Goal: Task Accomplishment & Management: Use online tool/utility

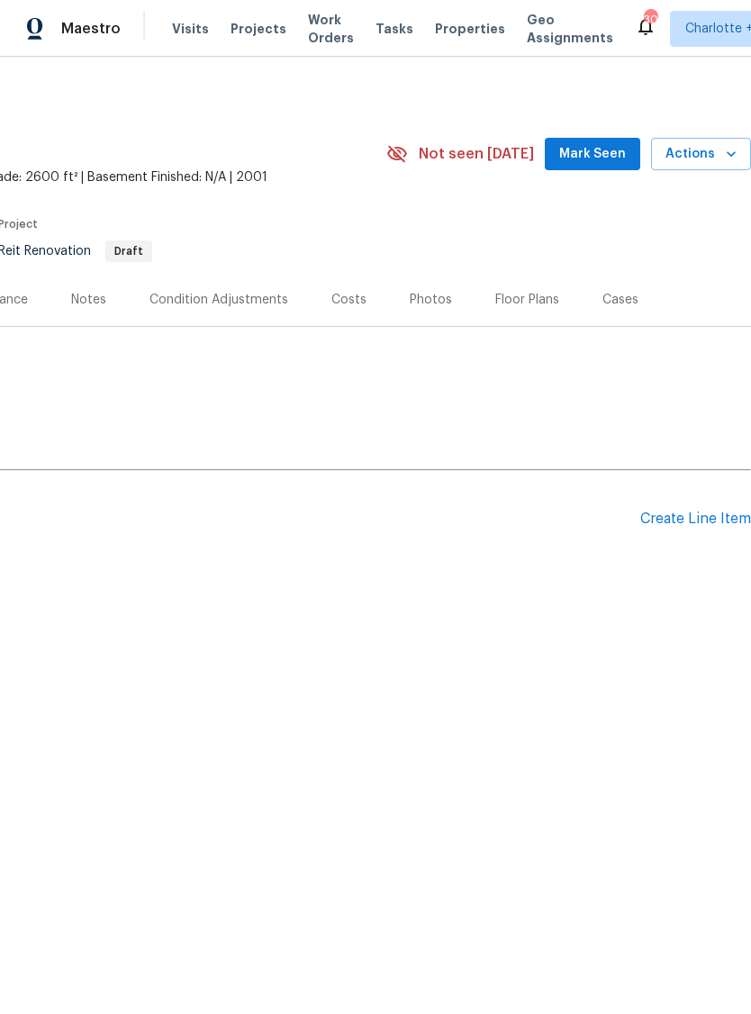
scroll to position [0, 267]
click at [686, 514] on div "Create Line Item" at bounding box center [696, 519] width 111 height 17
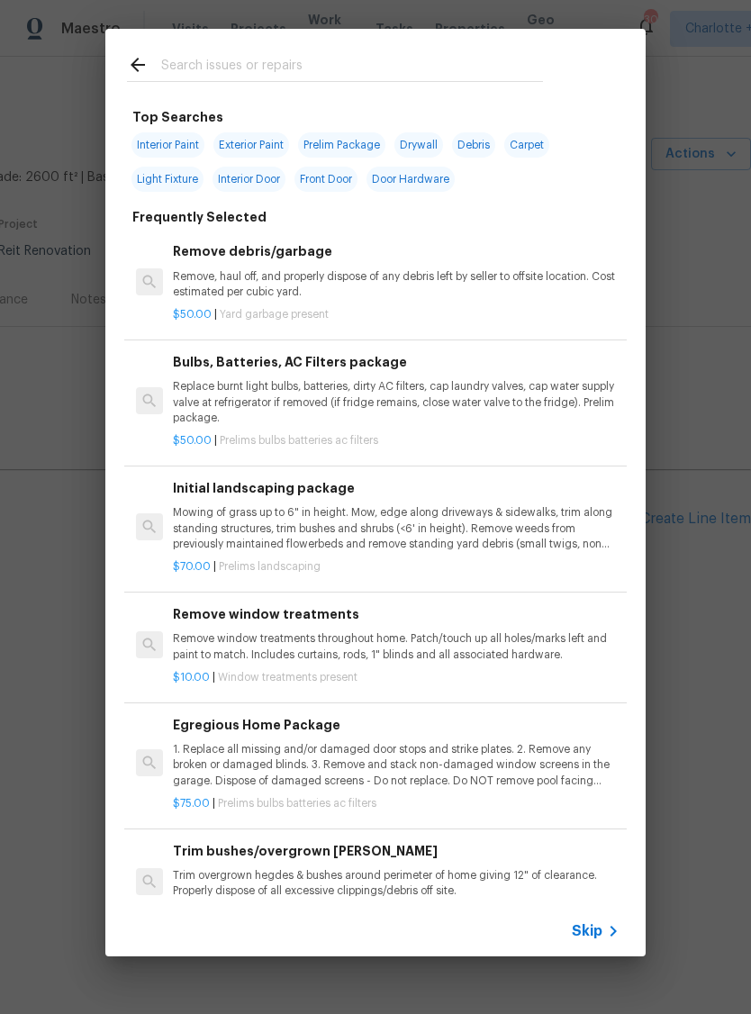
click at [599, 923] on span "Skip" at bounding box center [587, 932] width 31 height 18
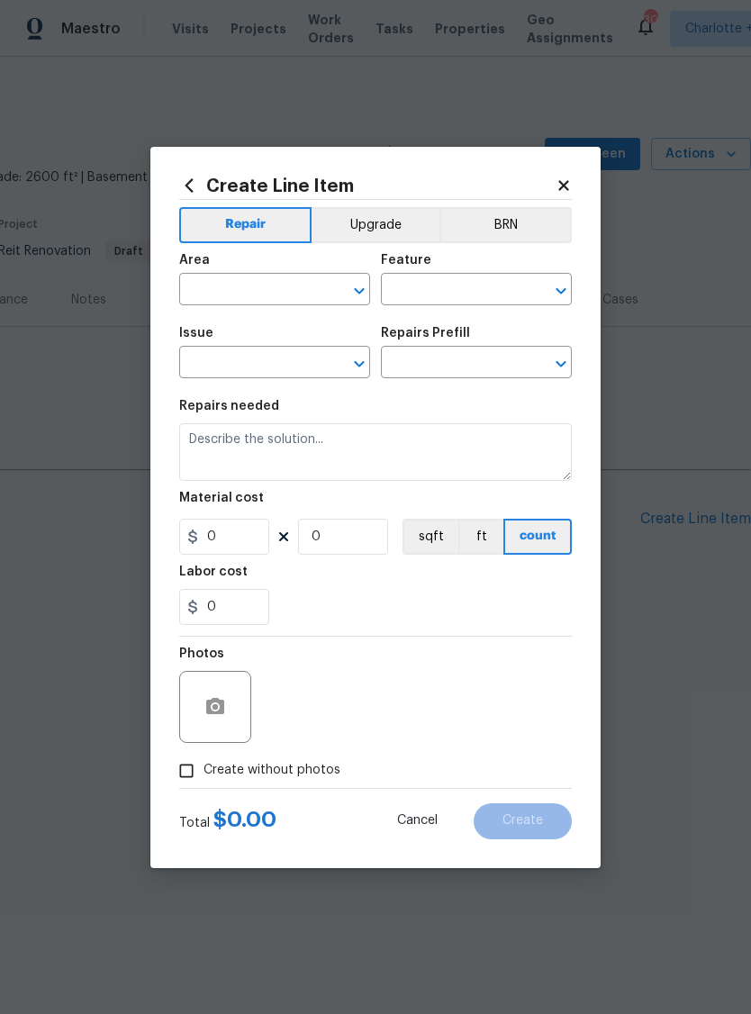
click at [264, 287] on input "text" at bounding box center [249, 291] width 141 height 28
click at [269, 330] on li "Roof" at bounding box center [274, 331] width 191 height 30
type input "Roof"
click at [473, 280] on input "text" at bounding box center [451, 291] width 141 height 28
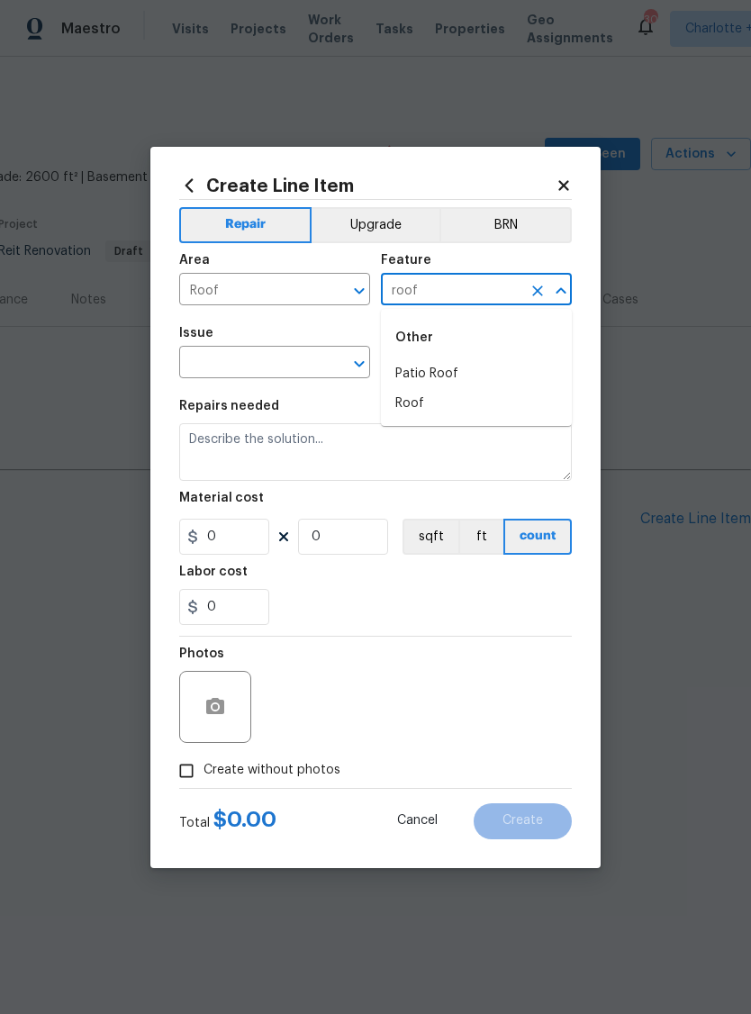
click at [450, 406] on li "Roof" at bounding box center [476, 404] width 191 height 30
type input "Roof"
click at [277, 362] on input "text" at bounding box center [249, 364] width 141 height 28
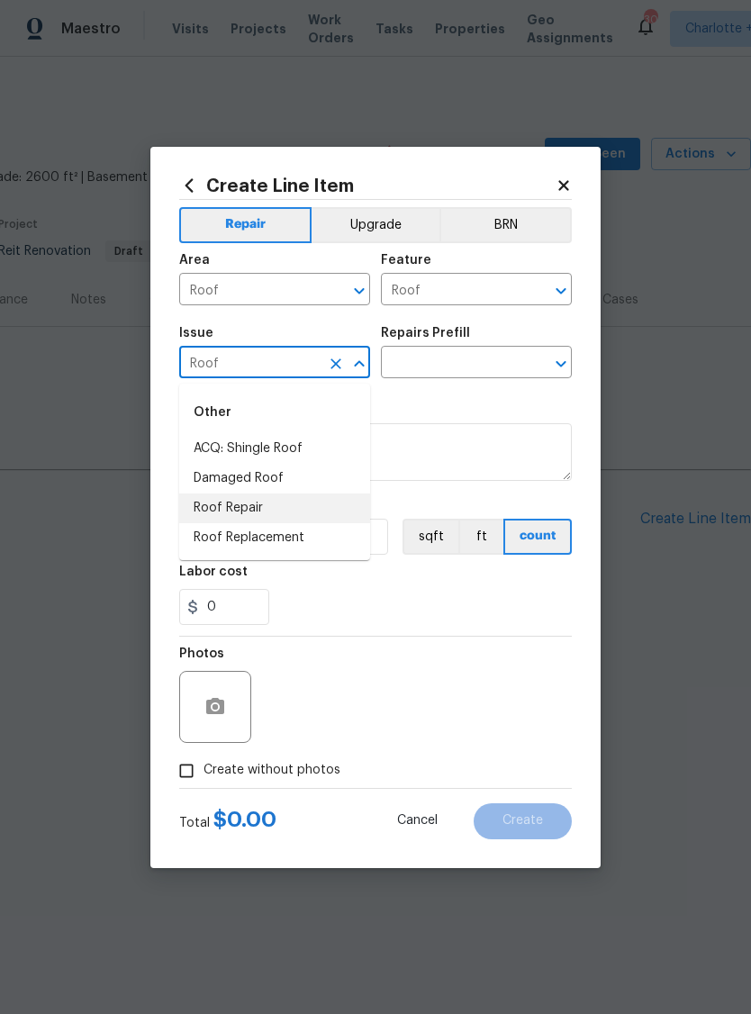
click at [250, 507] on li "Roof Repair" at bounding box center [274, 509] width 191 height 30
type input "Roof Repair"
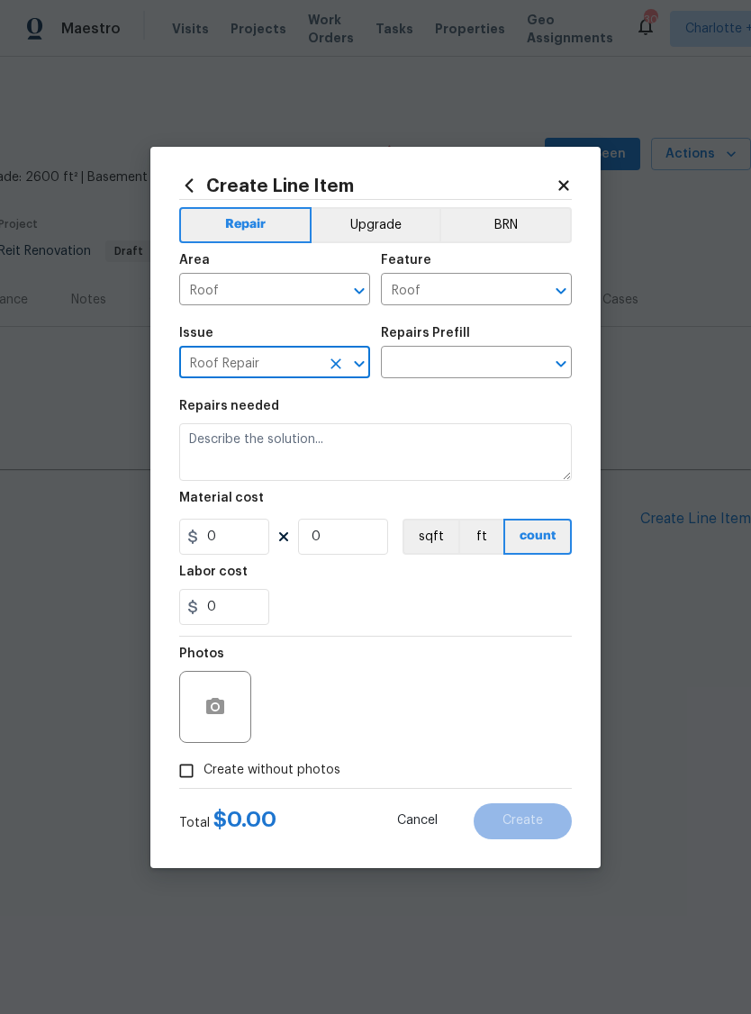
click at [452, 356] on input "text" at bounding box center [451, 364] width 141 height 28
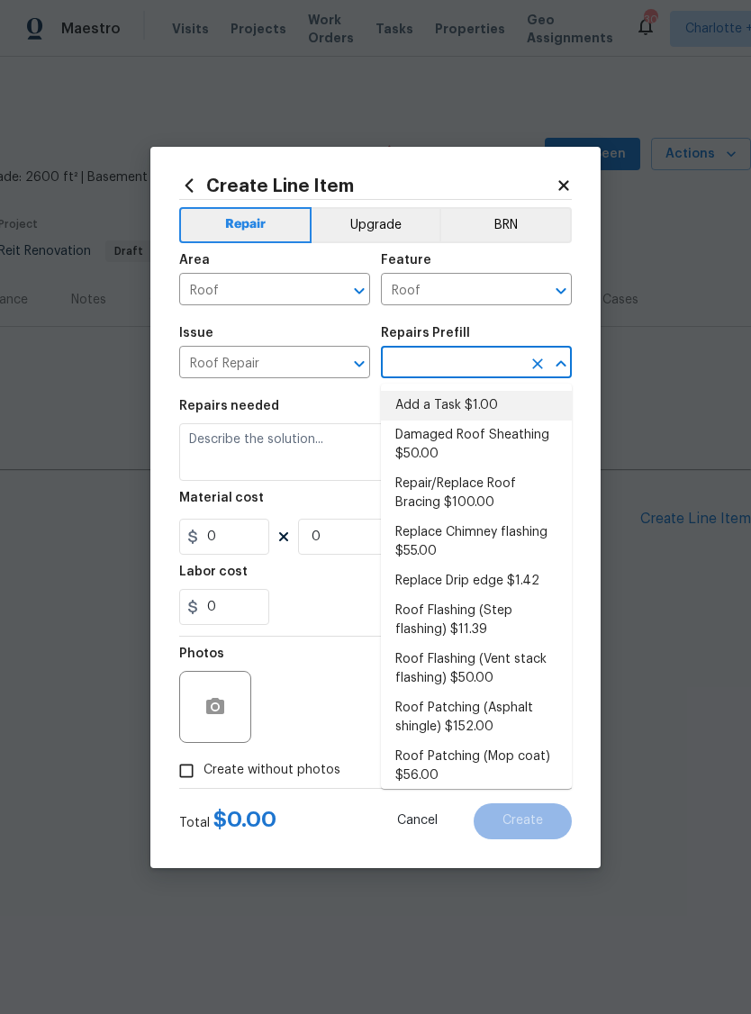
click at [462, 404] on li "Add a Task $1.00" at bounding box center [476, 406] width 191 height 30
type input "Add a Task $1.00"
type input "[PERSON_NAME] and Trim"
type textarea "HPM to detail"
type input "1"
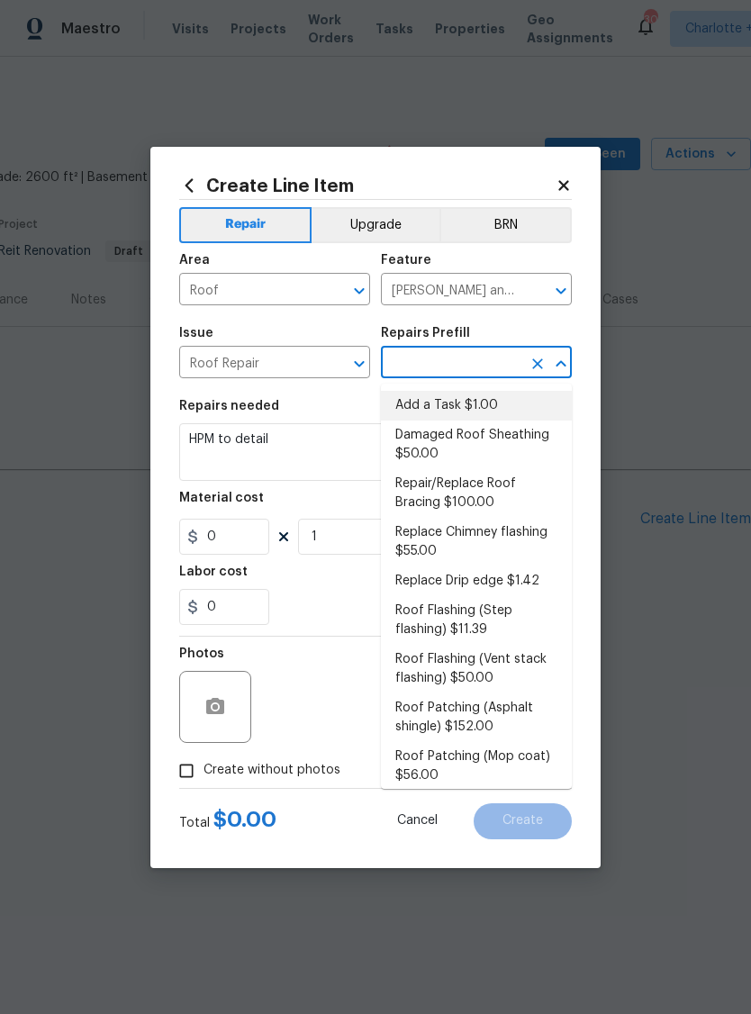
type input "Add a Task $1.00"
type input "1"
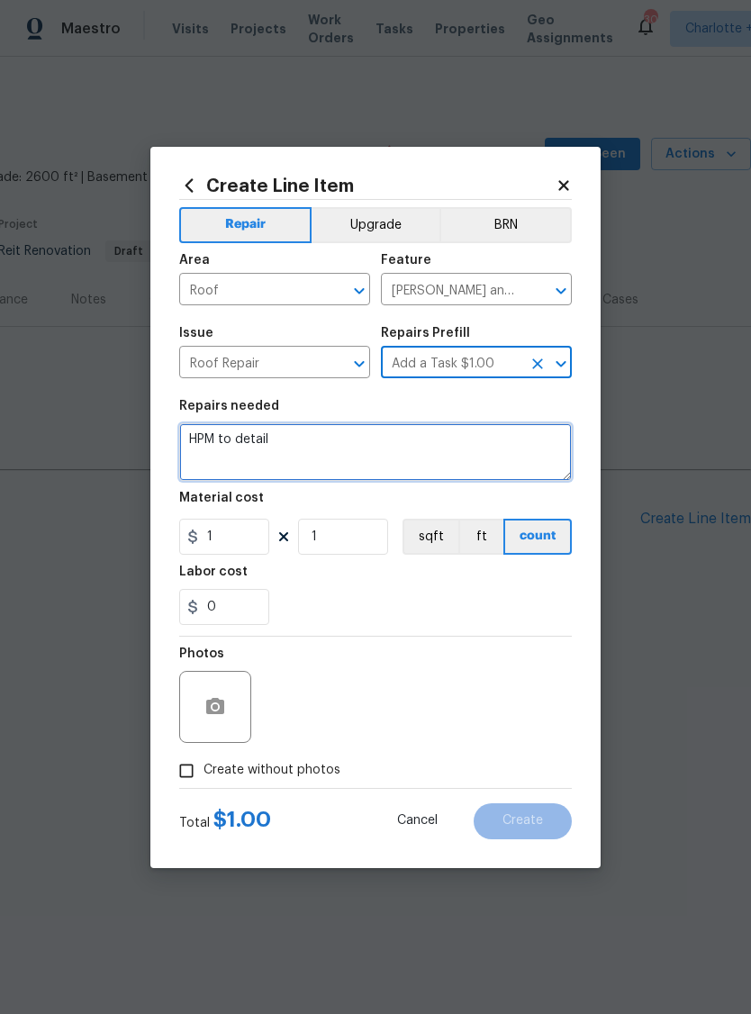
click at [327, 441] on textarea "HPM to detail" at bounding box center [375, 452] width 393 height 58
type textarea "H"
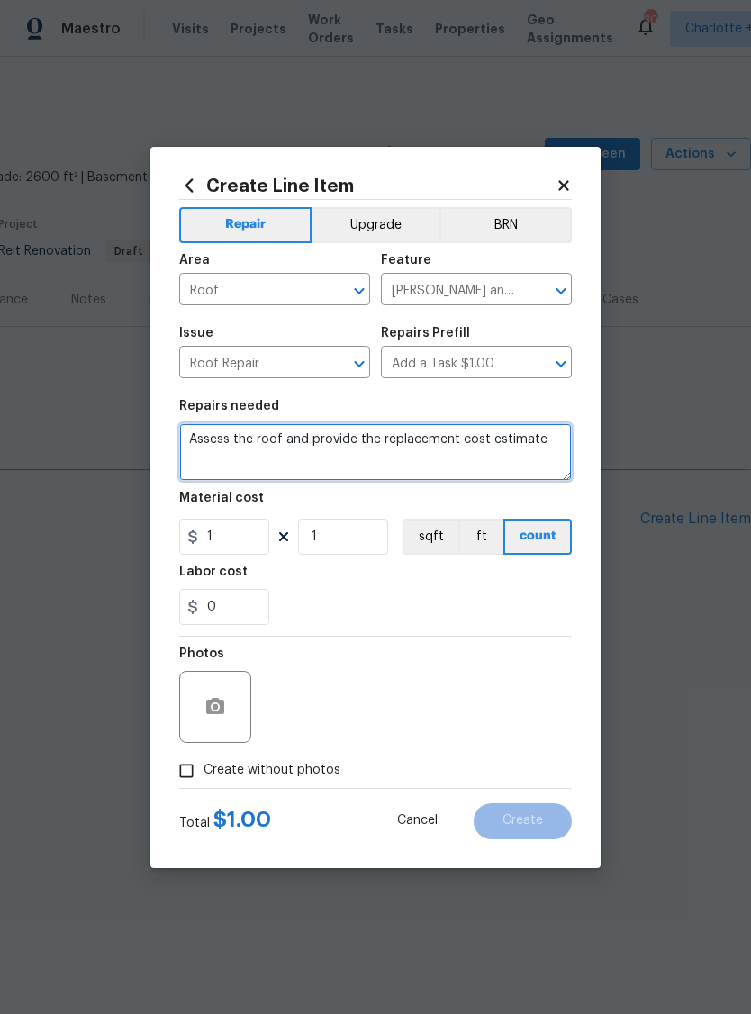
type textarea "Assess the roof and provide the replacement cost estimate"
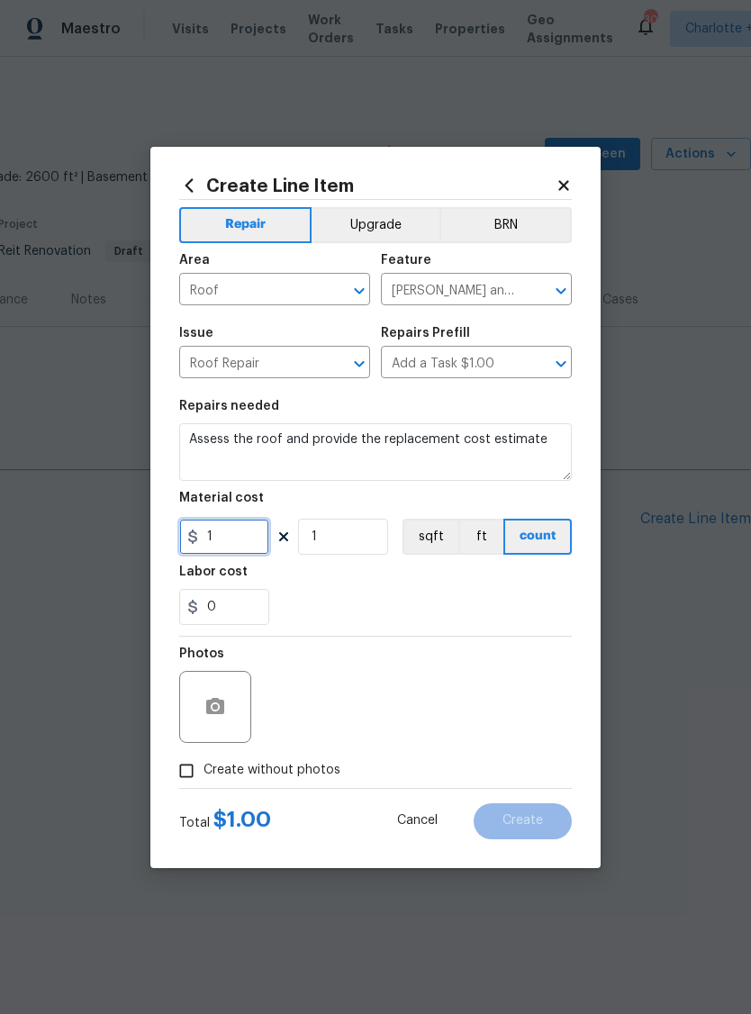
click at [244, 541] on input "1" at bounding box center [224, 537] width 90 height 36
type input "100"
click at [269, 779] on span "Create without photos" at bounding box center [272, 770] width 137 height 19
click at [204, 779] on input "Create without photos" at bounding box center [186, 771] width 34 height 34
checkbox input "true"
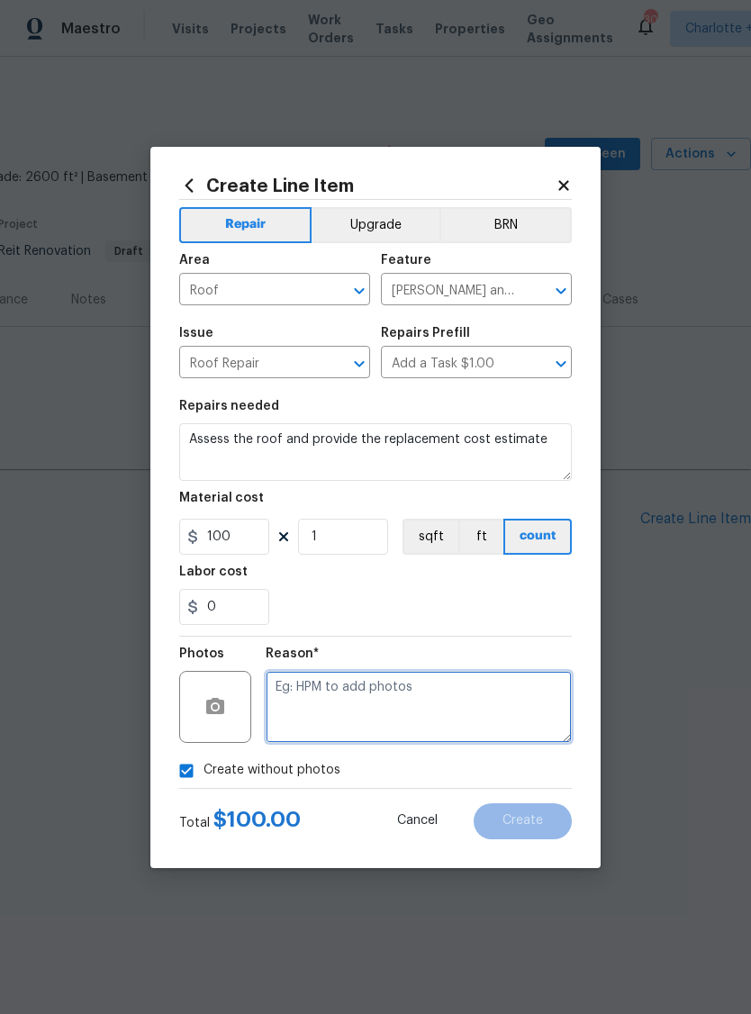
click at [415, 711] on textarea at bounding box center [419, 707] width 306 height 72
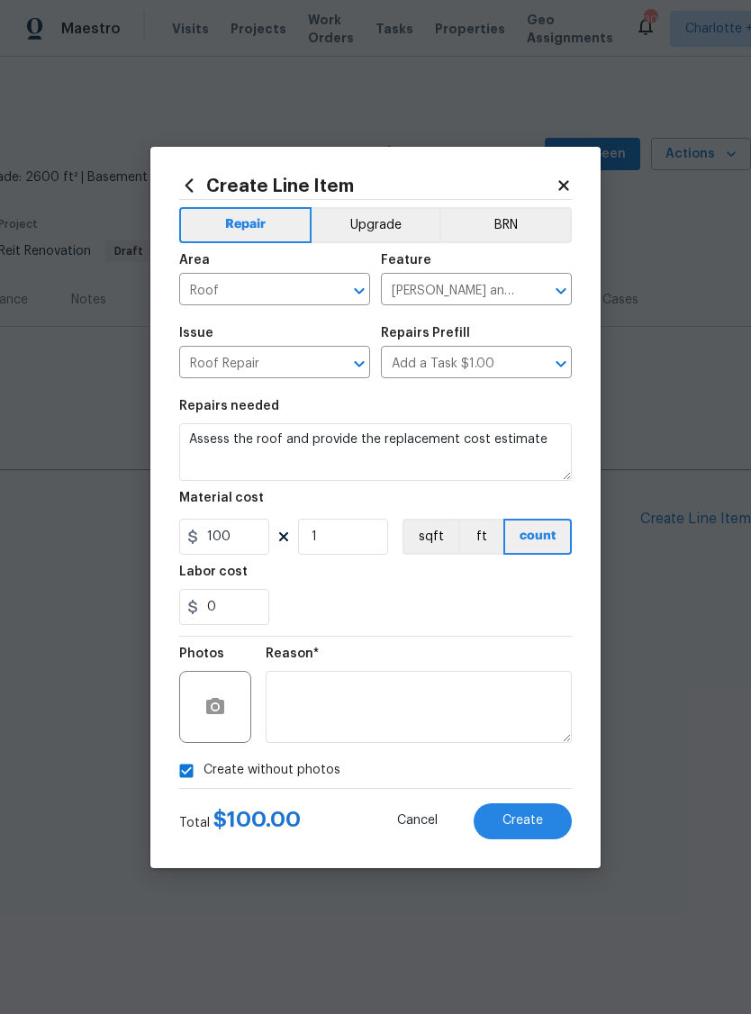
click at [514, 837] on button "Create" at bounding box center [523, 822] width 98 height 36
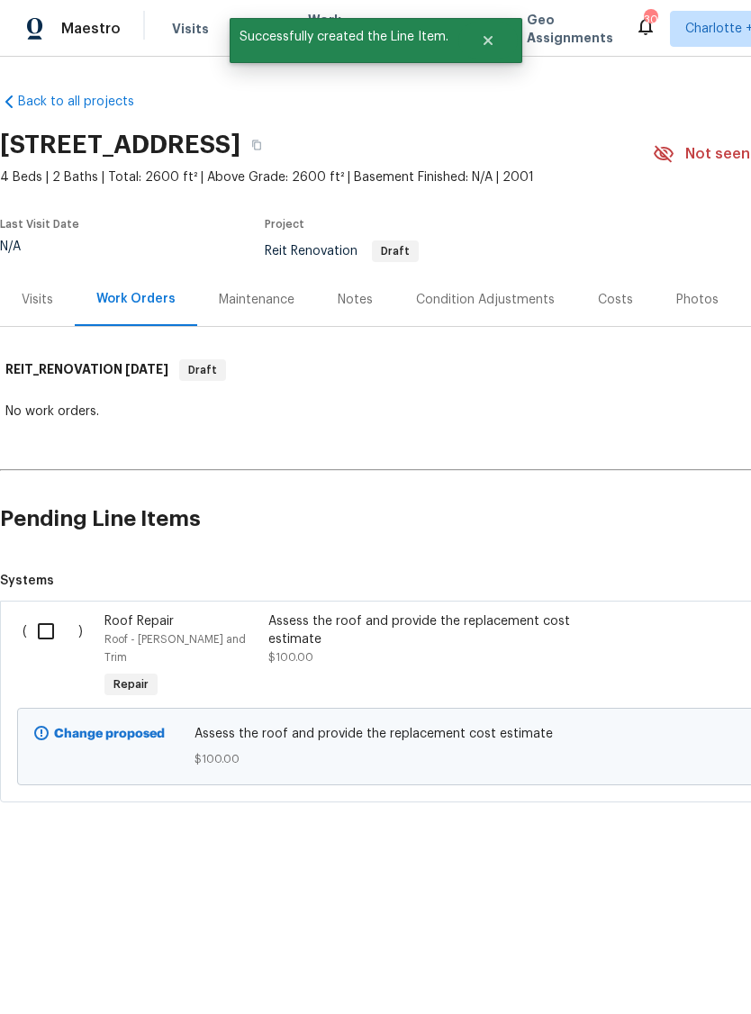
scroll to position [0, -1]
click at [54, 627] on input "checkbox" at bounding box center [52, 632] width 51 height 38
checkbox input "true"
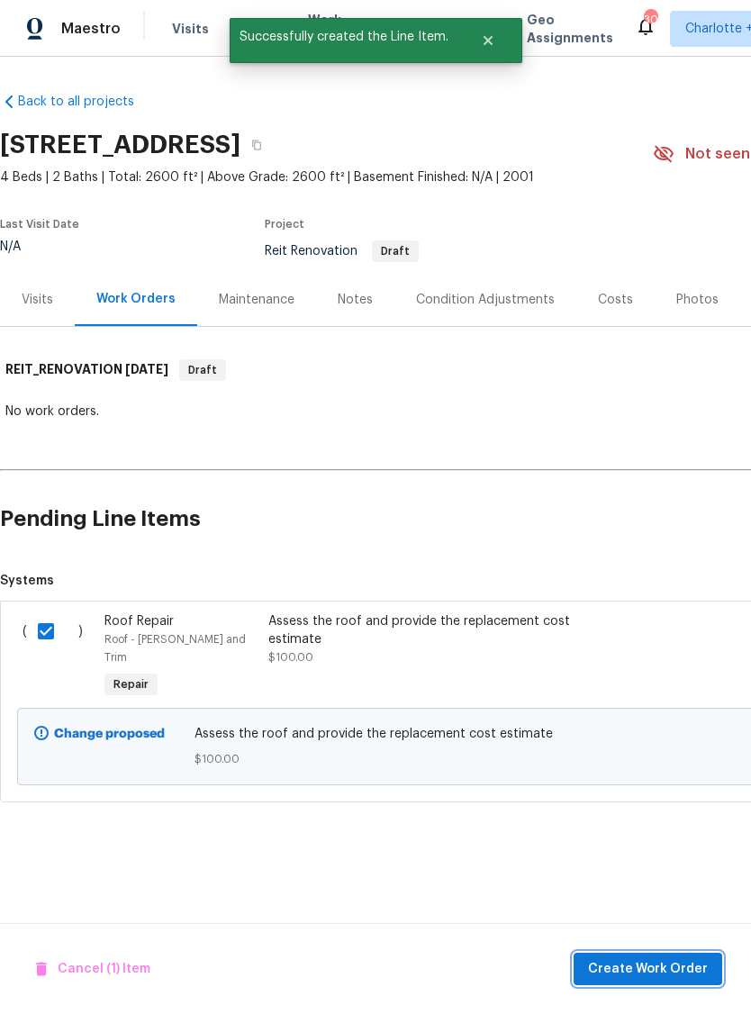
click at [669, 978] on span "Create Work Order" at bounding box center [648, 970] width 120 height 23
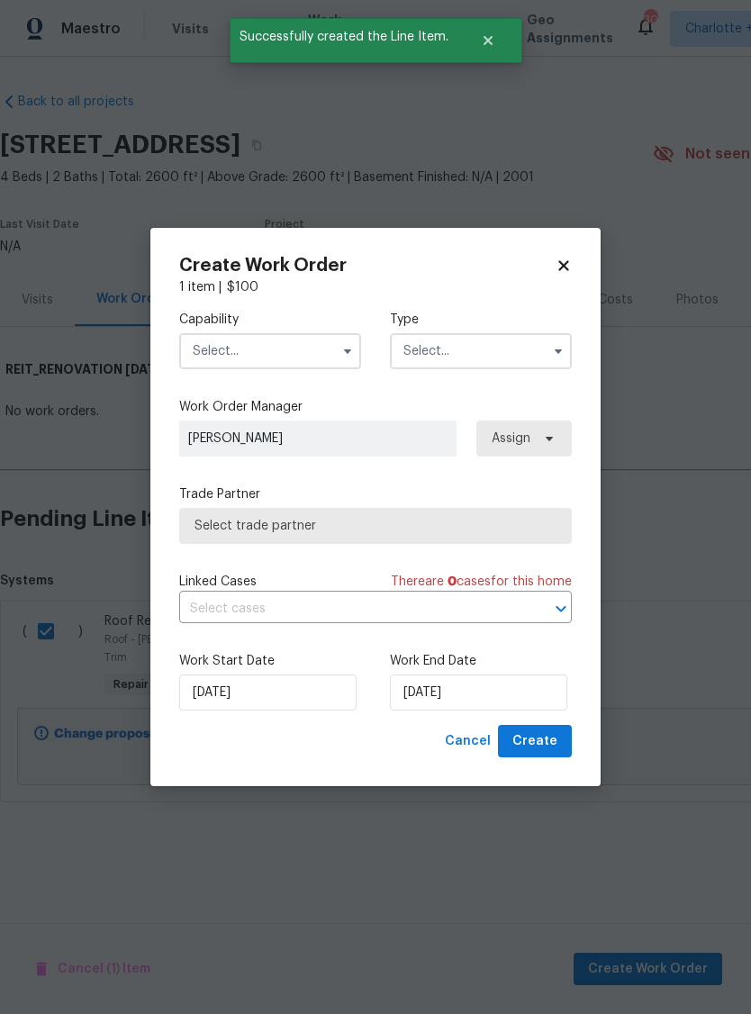
click at [289, 357] on input "text" at bounding box center [270, 351] width 182 height 36
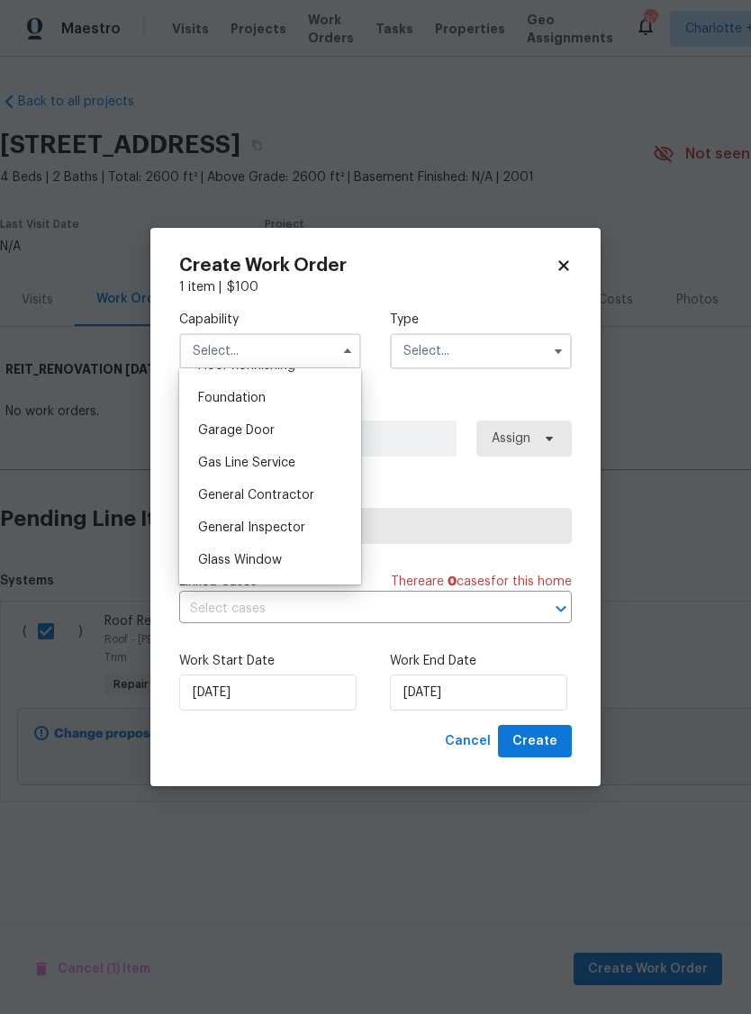
scroll to position [756, 0]
click at [296, 503] on div "General Contractor" at bounding box center [270, 494] width 173 height 32
type input "General Contractor"
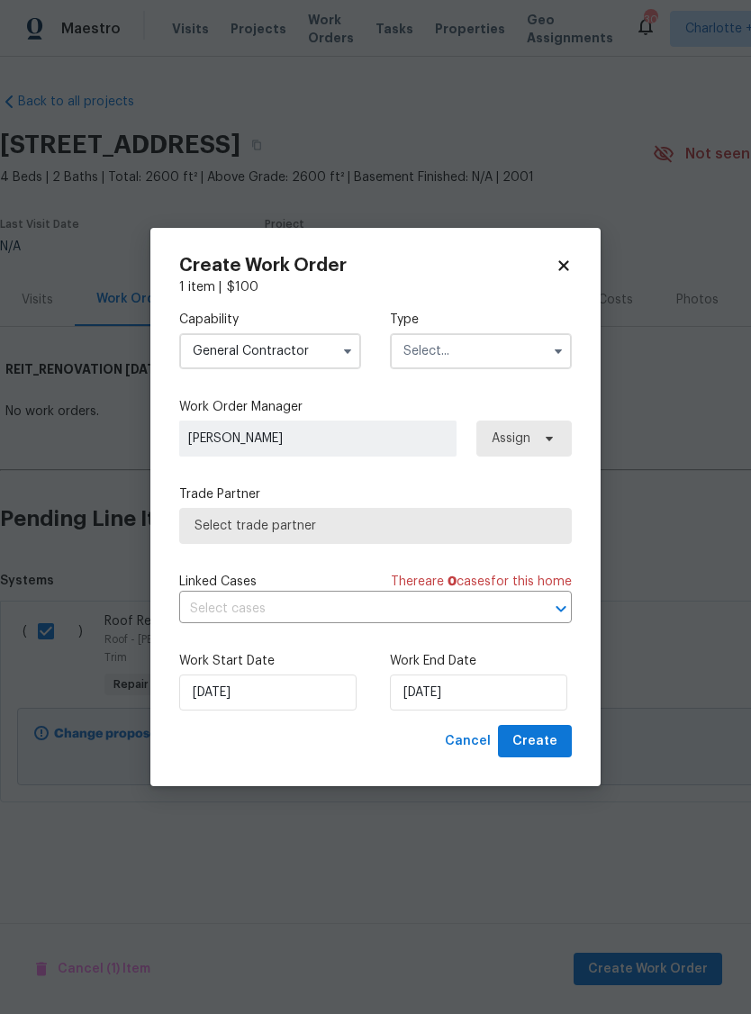
click at [466, 354] on input "text" at bounding box center [481, 351] width 182 height 36
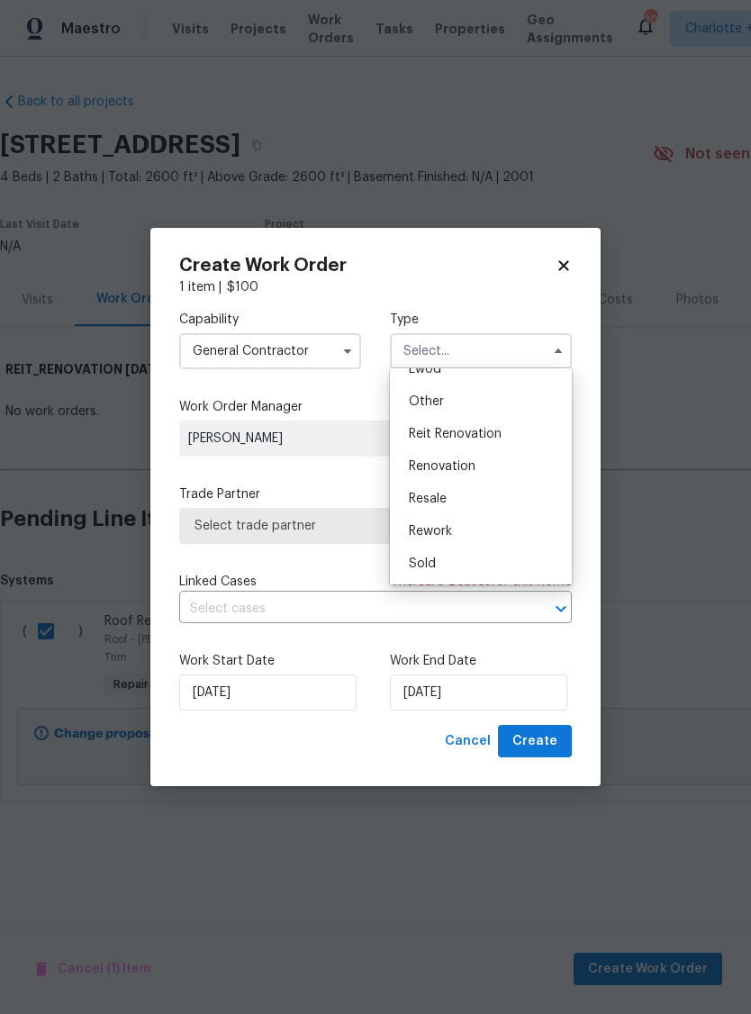
scroll to position [214, 0]
click at [485, 432] on span "Reit Renovation" at bounding box center [455, 434] width 93 height 13
type input "Reit Renovation"
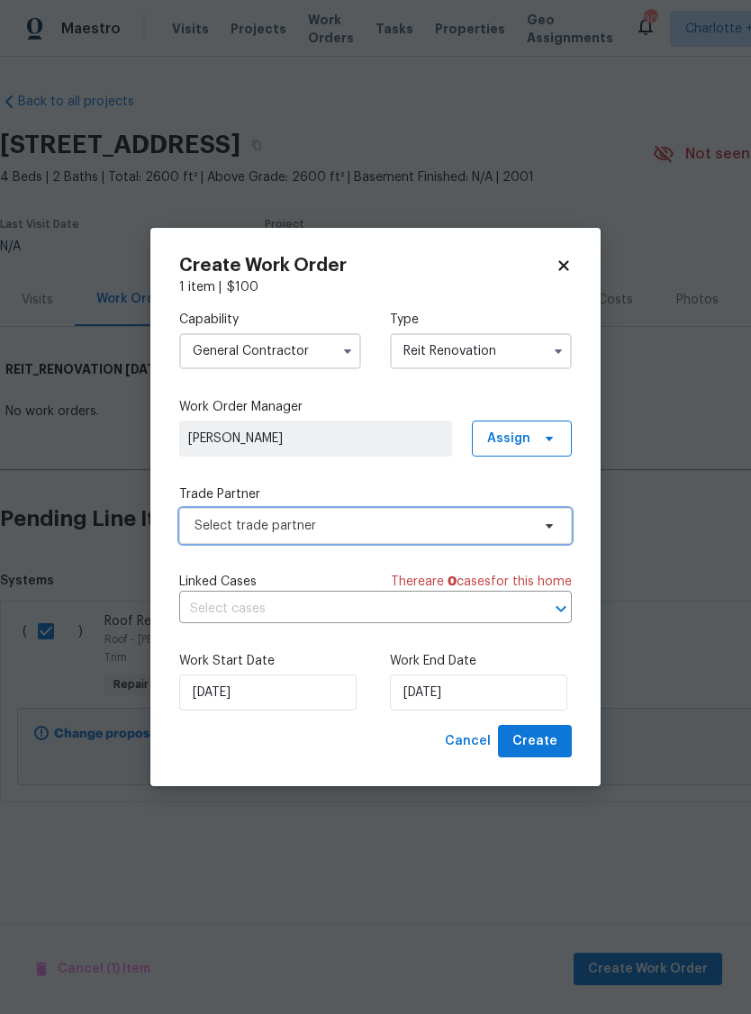
click at [474, 528] on span "Select trade partner" at bounding box center [363, 526] width 336 height 18
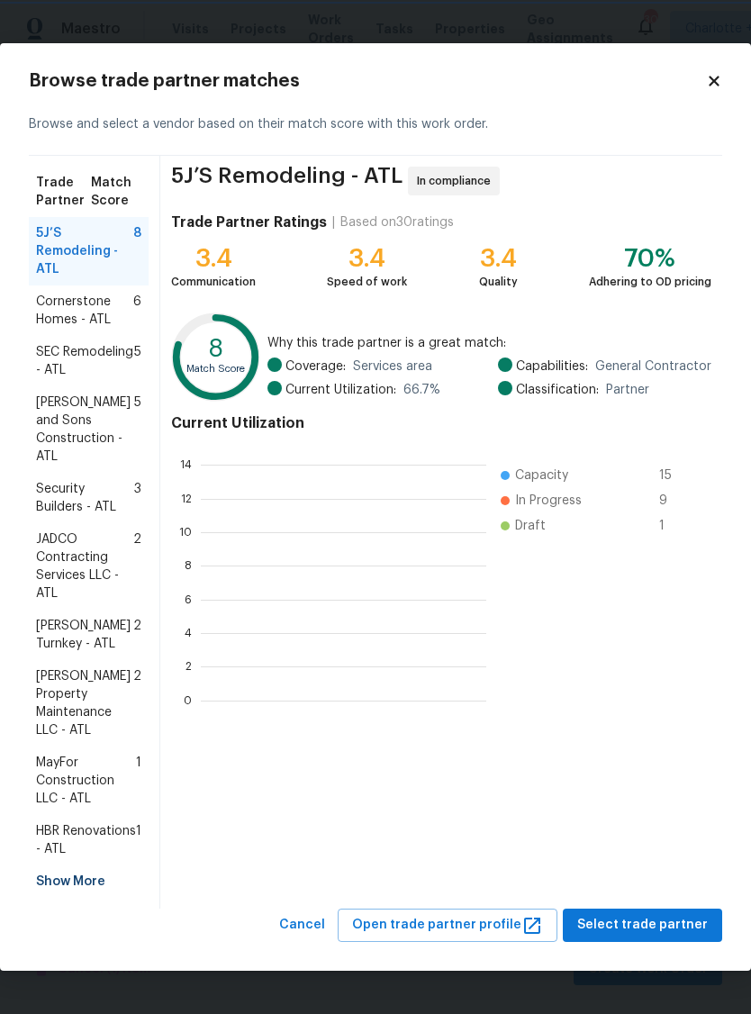
scroll to position [252, 286]
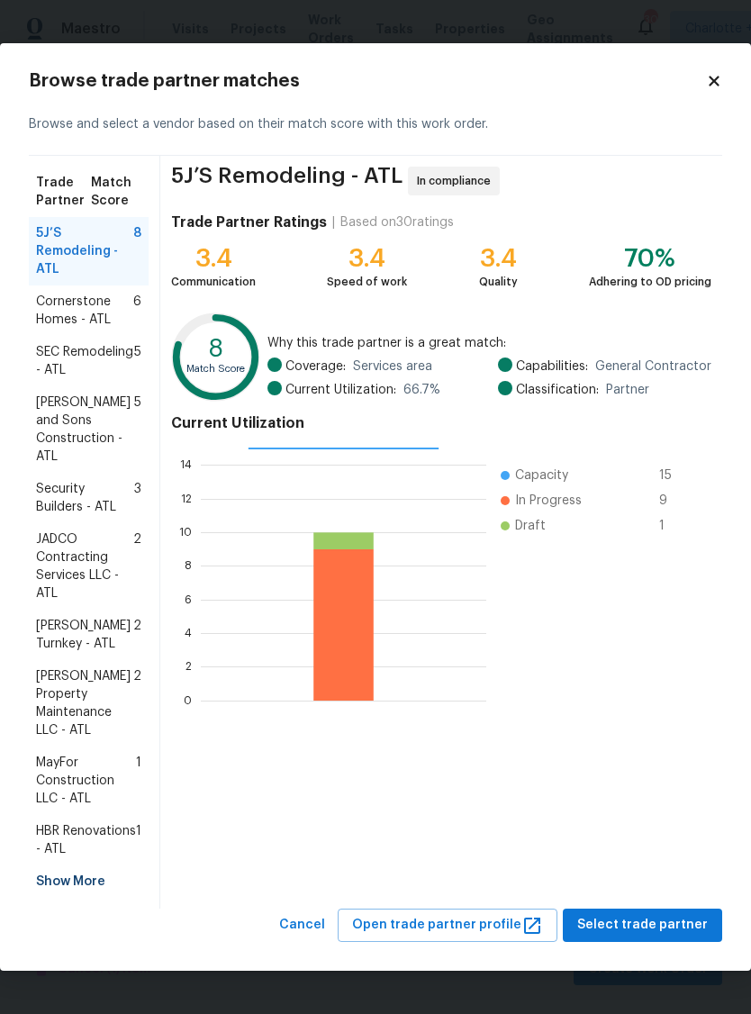
click at [77, 683] on span "[PERSON_NAME] Property Maintenance LLC - ATL" at bounding box center [84, 704] width 97 height 72
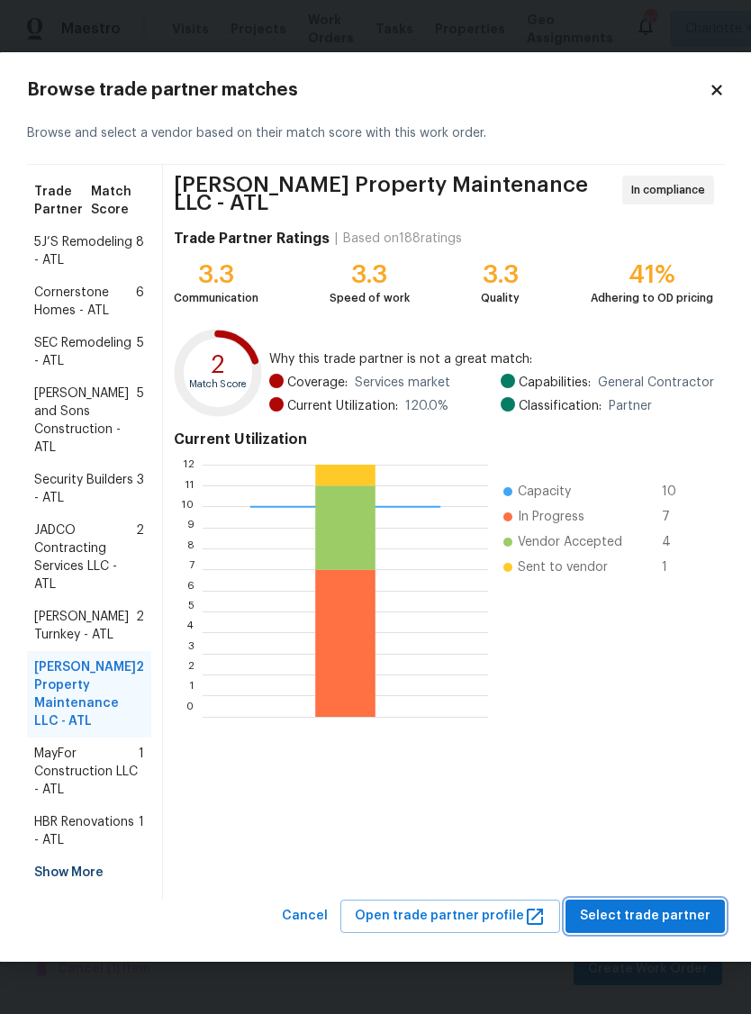
click at [653, 913] on span "Select trade partner" at bounding box center [645, 916] width 131 height 23
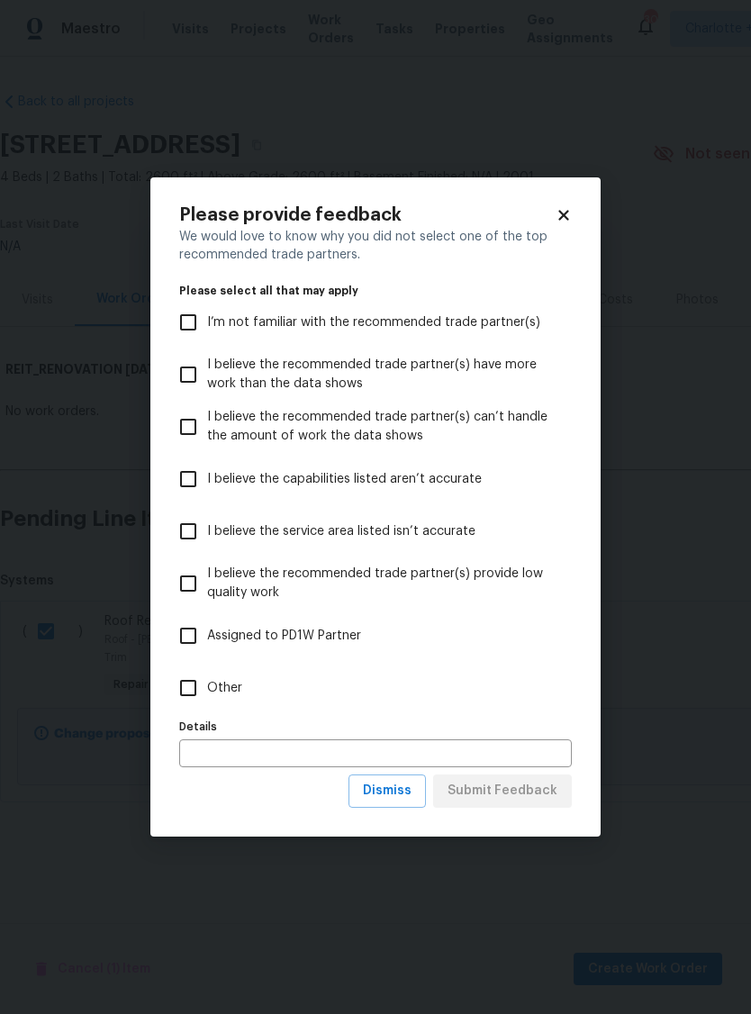
click at [241, 683] on label "Other" at bounding box center [363, 688] width 388 height 52
click at [207, 683] on input "Other" at bounding box center [188, 688] width 38 height 38
checkbox input "true"
click at [514, 795] on span "Submit Feedback" at bounding box center [503, 791] width 110 height 23
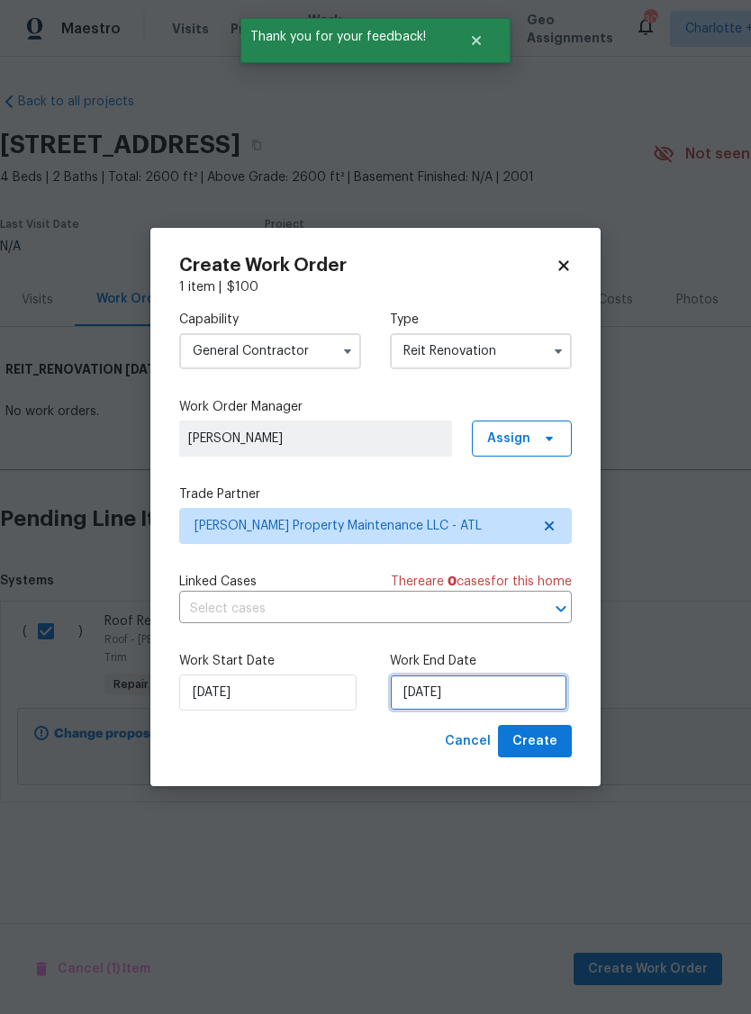
click at [516, 704] on input "[DATE]" at bounding box center [478, 693] width 177 height 36
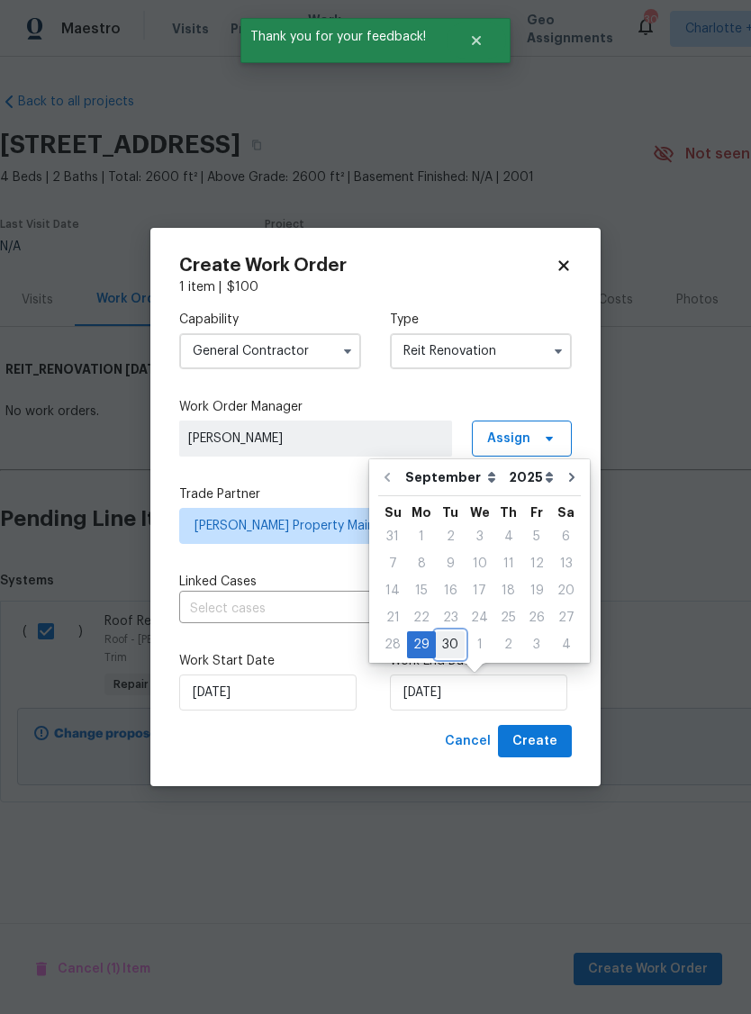
click at [452, 644] on div "30" at bounding box center [450, 644] width 29 height 25
type input "[DATE]"
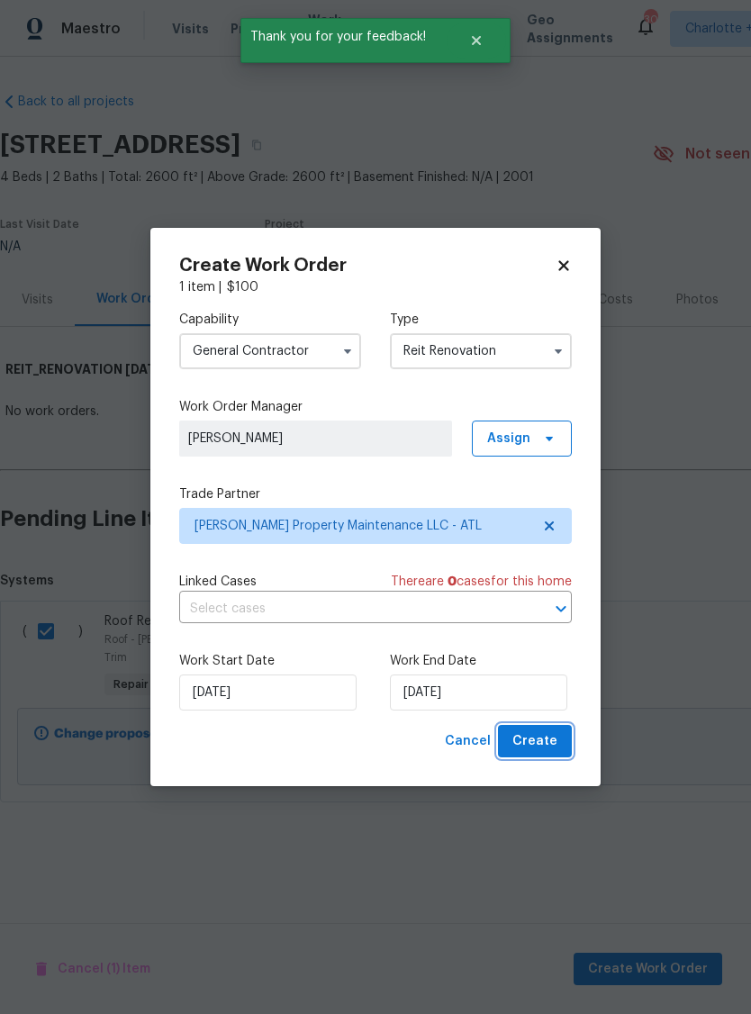
click at [548, 741] on span "Create" at bounding box center [535, 742] width 45 height 23
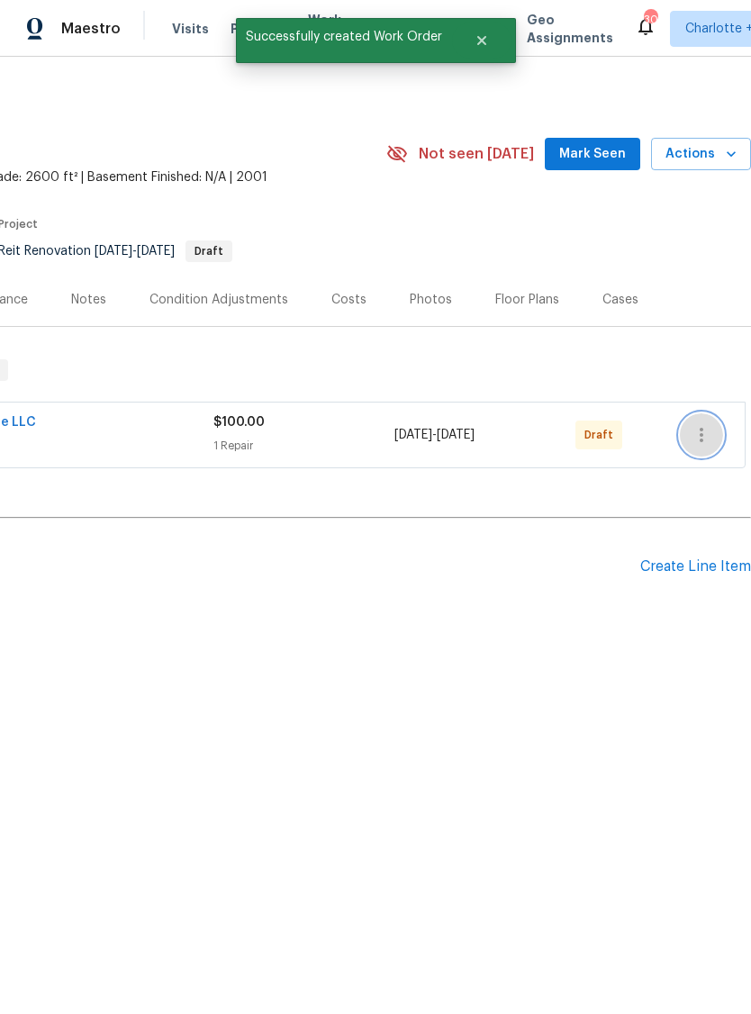
click at [705, 439] on icon "button" at bounding box center [702, 435] width 22 height 22
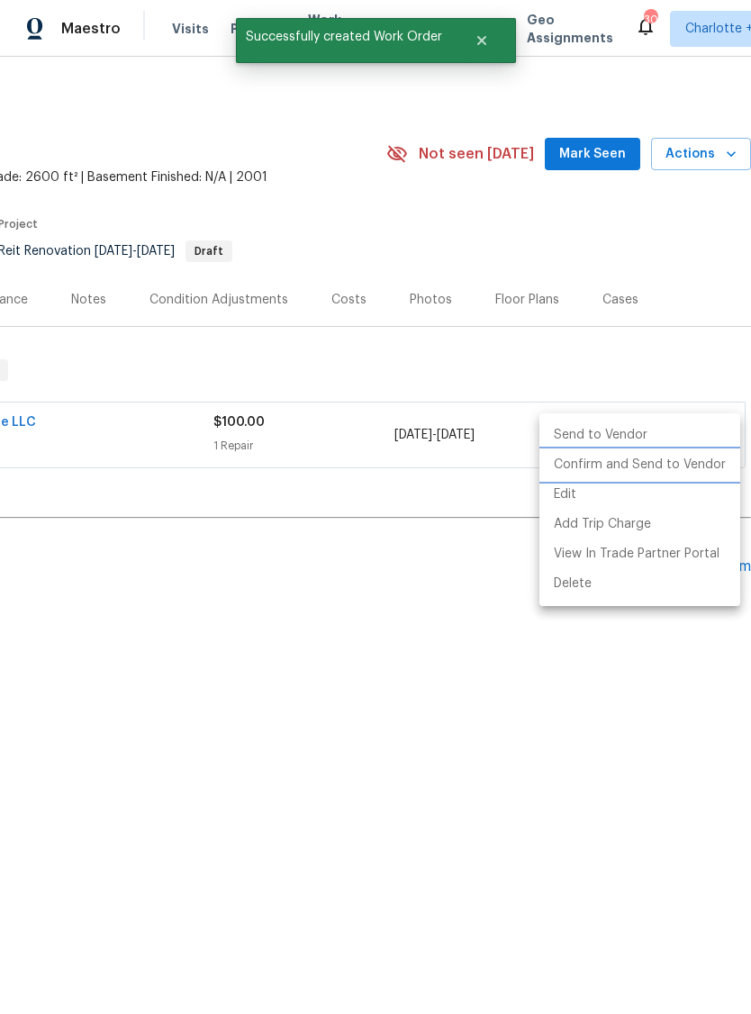
click at [667, 460] on li "Confirm and Send to Vendor" at bounding box center [640, 465] width 201 height 30
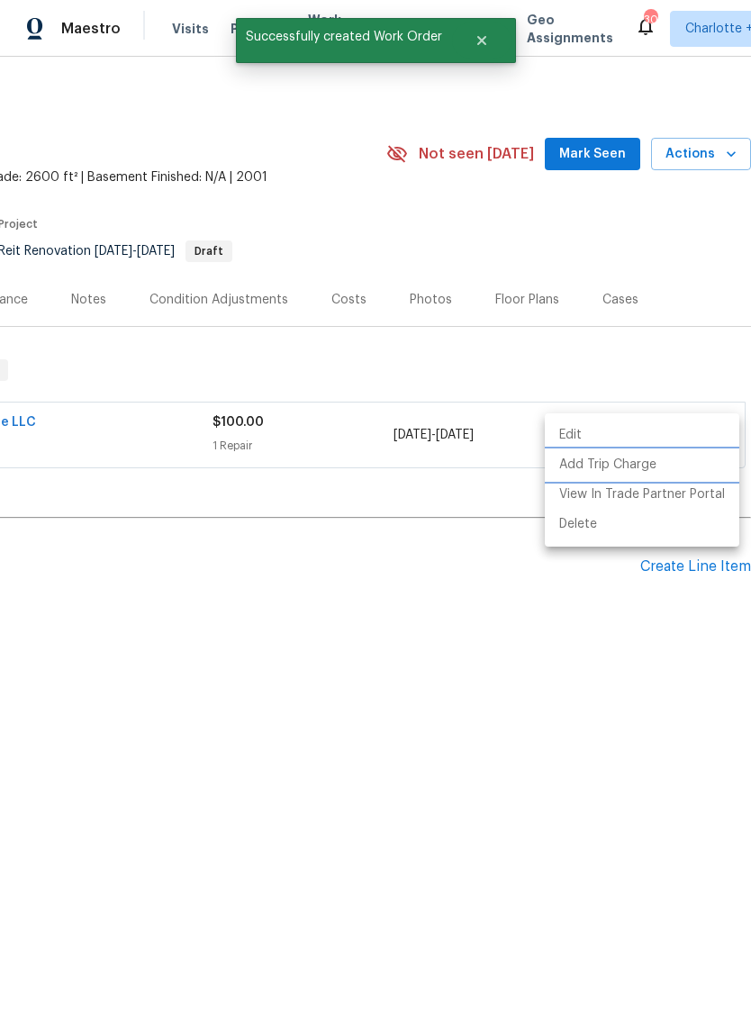
click at [626, 456] on li "Add Trip Charge" at bounding box center [642, 465] width 195 height 30
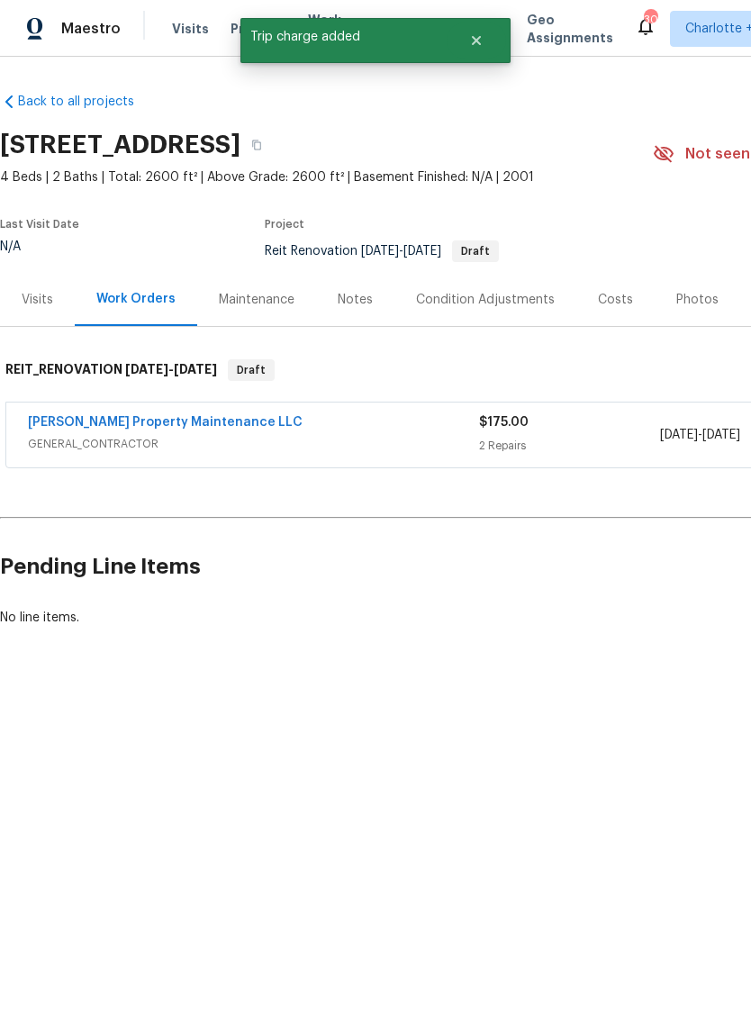
scroll to position [0, 0]
click at [135, 423] on link "[PERSON_NAME] Property Maintenance LLC" at bounding box center [165, 422] width 275 height 13
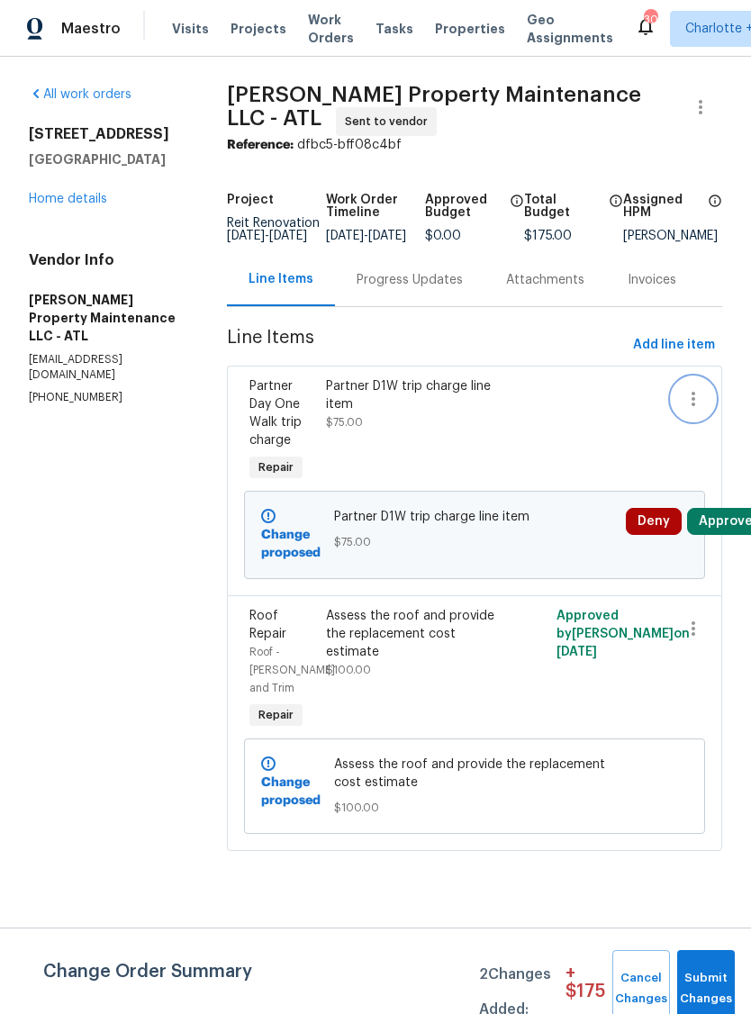
click at [693, 410] on icon "button" at bounding box center [694, 399] width 22 height 22
click at [702, 408] on li "Cancel" at bounding box center [701, 411] width 69 height 30
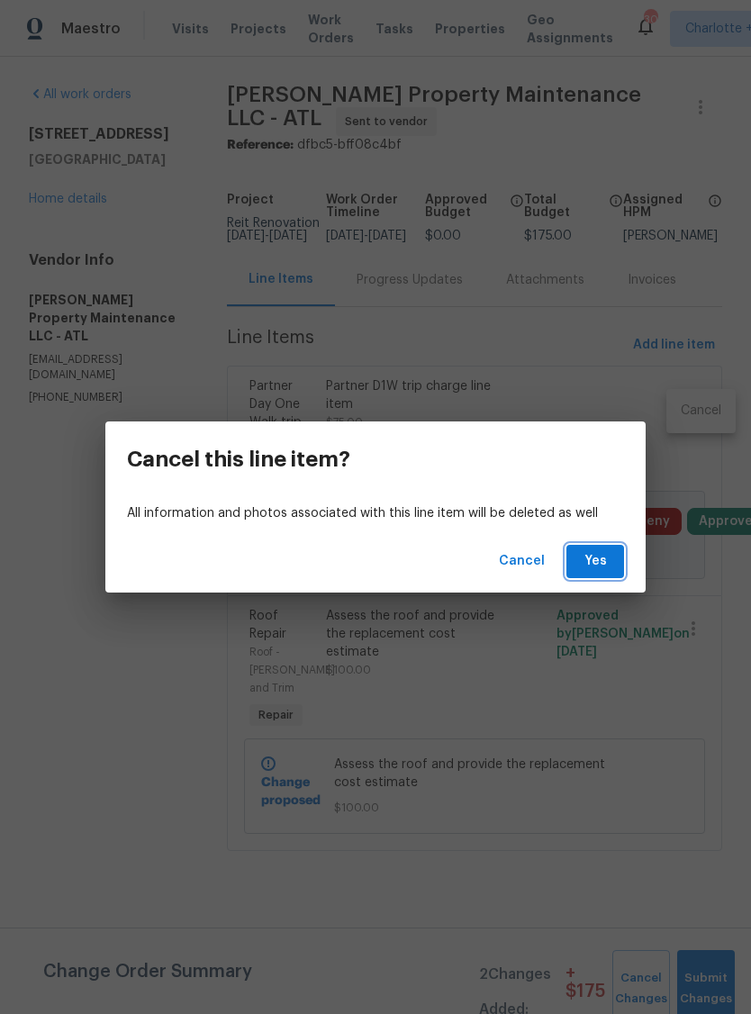
click at [601, 559] on span "Yes" at bounding box center [595, 561] width 29 height 23
click at [600, 564] on span "Yes" at bounding box center [595, 561] width 29 height 23
click at [662, 669] on div "Cancel this line item? All information and photos associated with this line ite…" at bounding box center [375, 507] width 751 height 1014
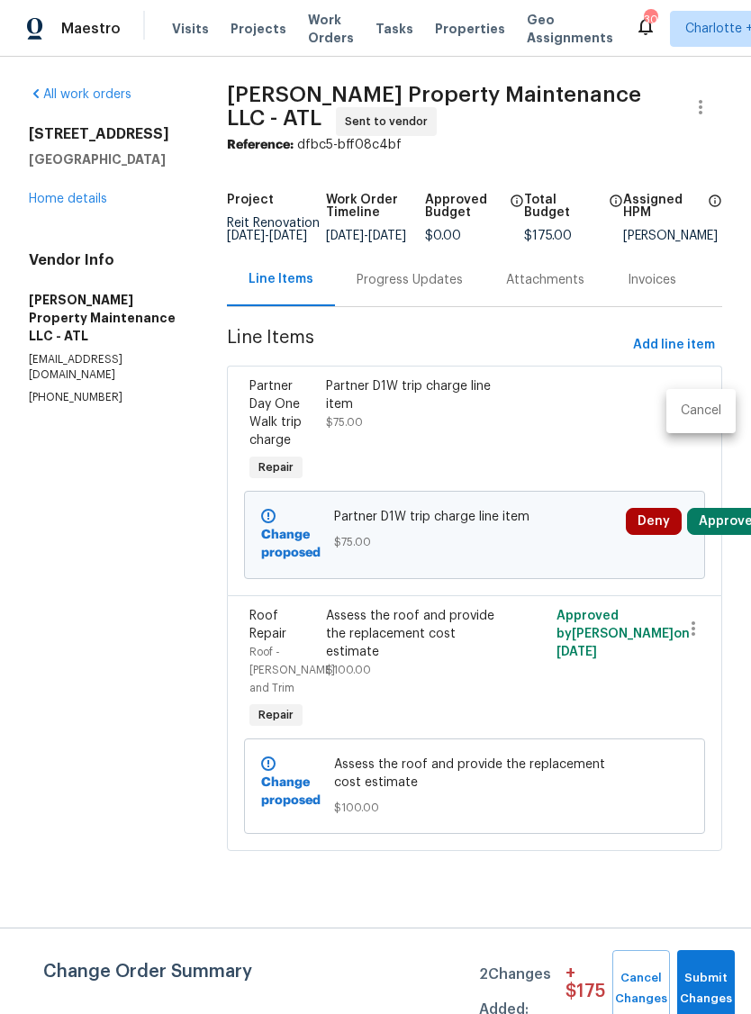
click at [705, 984] on div at bounding box center [375, 507] width 751 height 1014
click at [705, 988] on span "Submit Changes" at bounding box center [707, 989] width 40 height 41
click at [544, 780] on span "Assess the roof and provide the replacement cost estimate" at bounding box center [474, 774] width 281 height 36
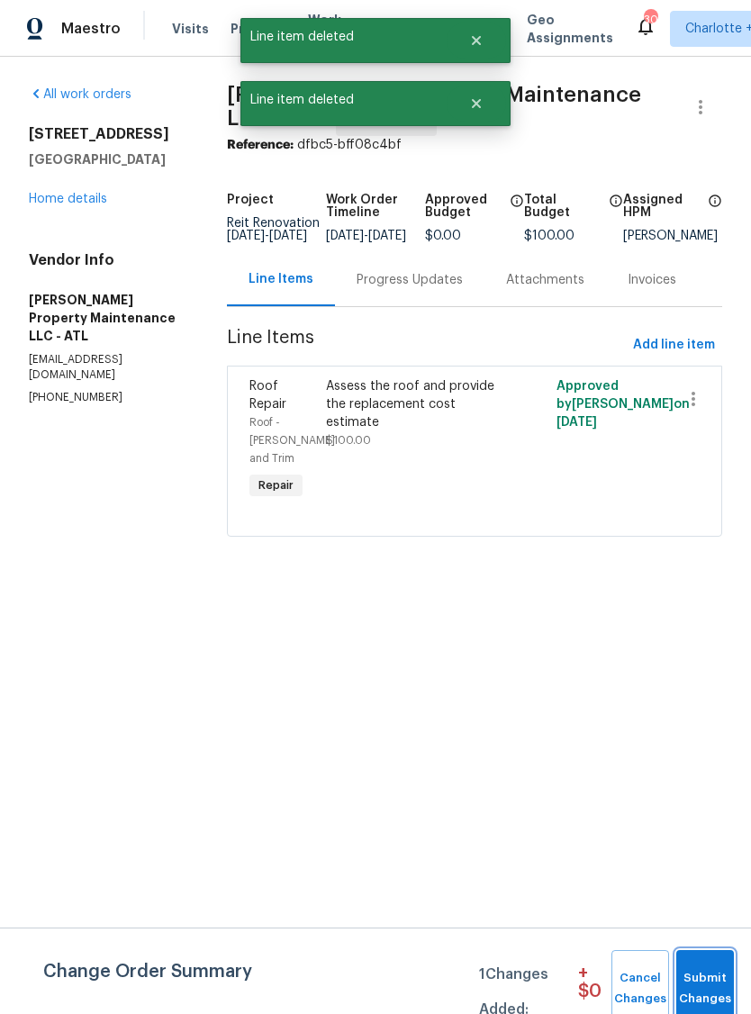
click at [714, 973] on span "Submit Changes" at bounding box center [706, 989] width 40 height 41
click at [709, 974] on span "Submit Changes" at bounding box center [706, 989] width 40 height 41
